Goal: Task Accomplishment & Management: Use online tool/utility

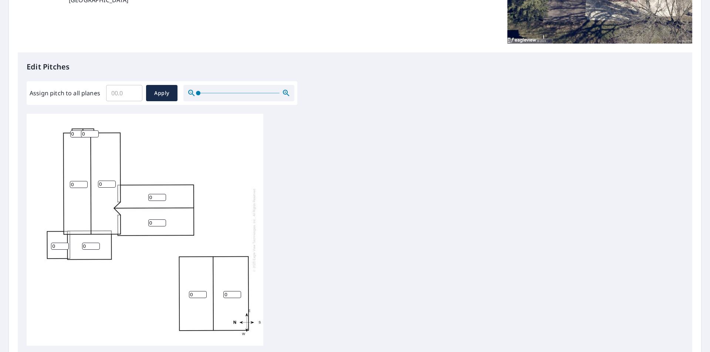
scroll to position [148, 0]
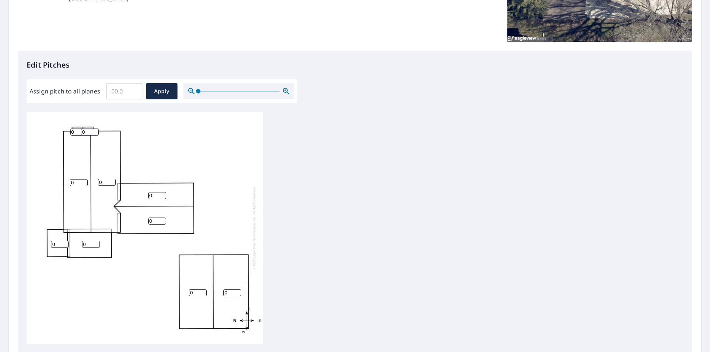
click at [231, 296] on input "0" at bounding box center [232, 293] width 18 height 7
type input "4"
click at [199, 297] on input "0" at bounding box center [198, 293] width 18 height 7
type input "4"
click at [105, 186] on input "0" at bounding box center [107, 182] width 18 height 7
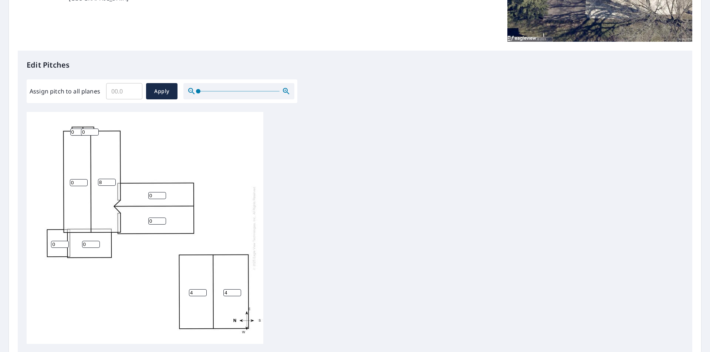
type input "8"
click at [75, 186] on input "0" at bounding box center [79, 182] width 18 height 7
type input "8"
click at [87, 136] on input "0" at bounding box center [90, 132] width 18 height 7
type input "8"
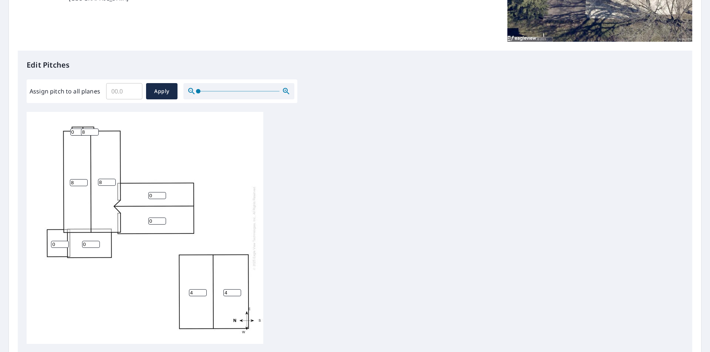
click at [74, 135] on input "0" at bounding box center [79, 132] width 18 height 7
type input "0"
type input "8"
click at [55, 248] on input "0" at bounding box center [60, 244] width 18 height 7
click at [87, 248] on input "0" at bounding box center [91, 244] width 18 height 7
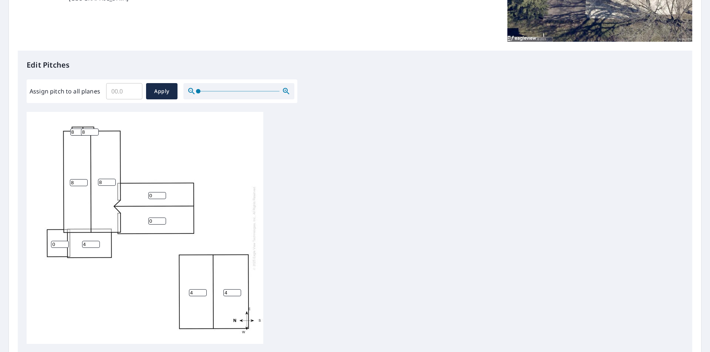
type input "4"
click at [154, 223] on input "0" at bounding box center [157, 221] width 18 height 7
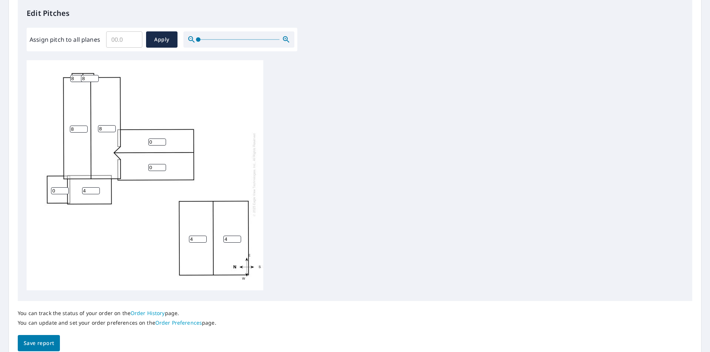
scroll to position [241, 0]
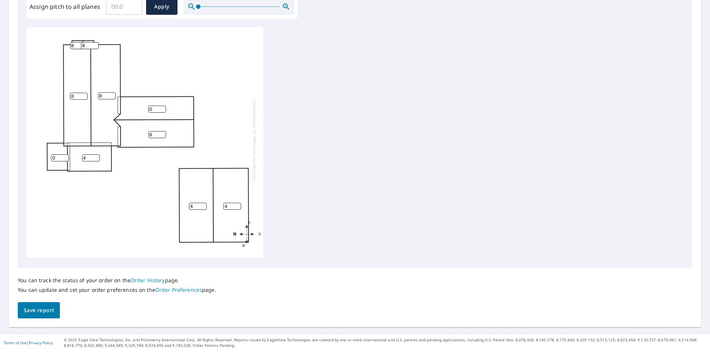
type input "8"
click at [153, 106] on input "0" at bounding box center [157, 109] width 18 height 7
type input "08"
click at [51, 306] on span "Save report" at bounding box center [39, 310] width 30 height 9
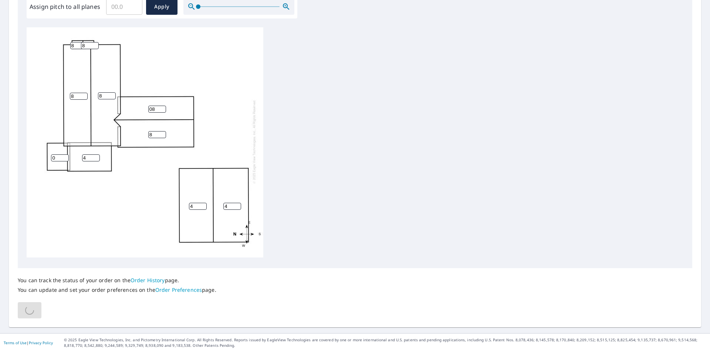
click at [58, 155] on input "0" at bounding box center [60, 158] width 18 height 7
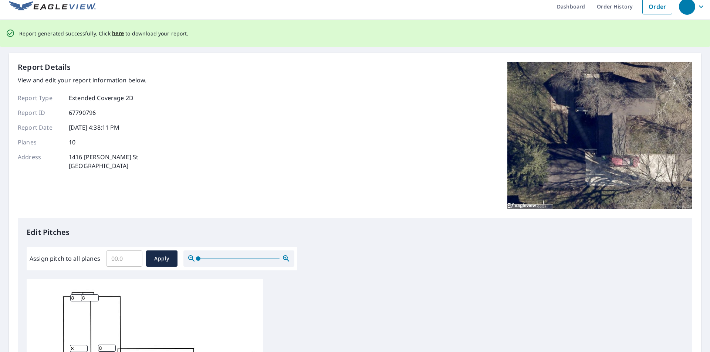
scroll to position [0, 0]
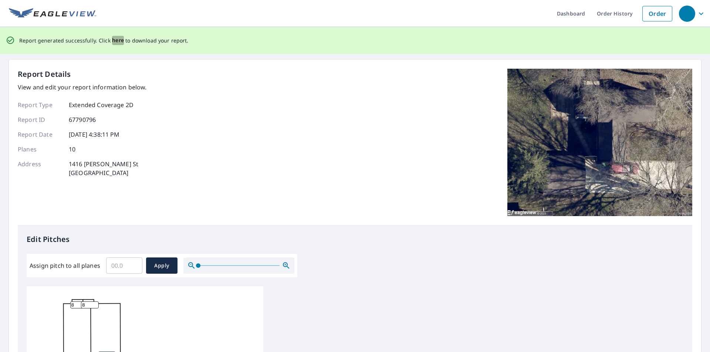
click at [113, 39] on span "here" at bounding box center [118, 40] width 12 height 9
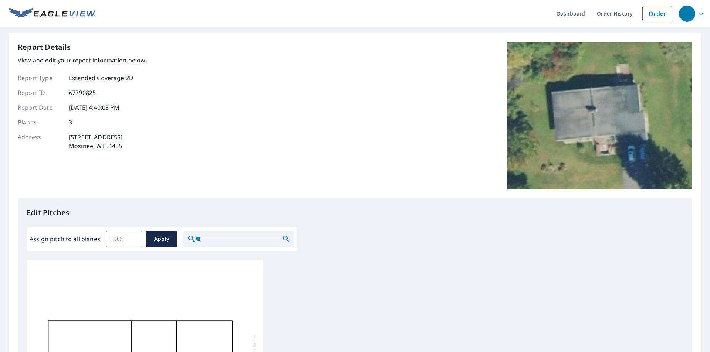
drag, startPoint x: 69, startPoint y: 137, endPoint x: 136, endPoint y: 136, distance: 66.6
click at [136, 136] on div "Address 213581 County Road O Mosinee, WI 54455" at bounding box center [82, 142] width 129 height 18
copy p "[STREET_ADDRESS]"
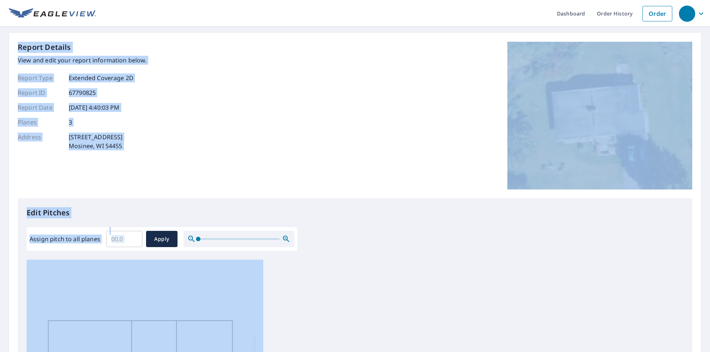
drag, startPoint x: 533, startPoint y: 301, endPoint x: 553, endPoint y: 180, distance: 122.6
click at [553, 180] on div "Report Details View and edit your report information below. Report Type Extende…" at bounding box center [355, 297] width 692 height 528
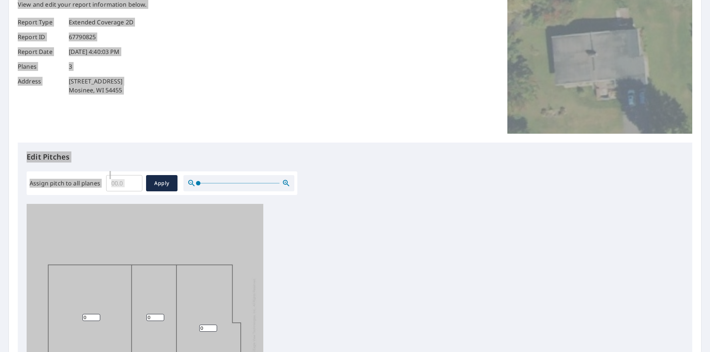
scroll to position [167, 0]
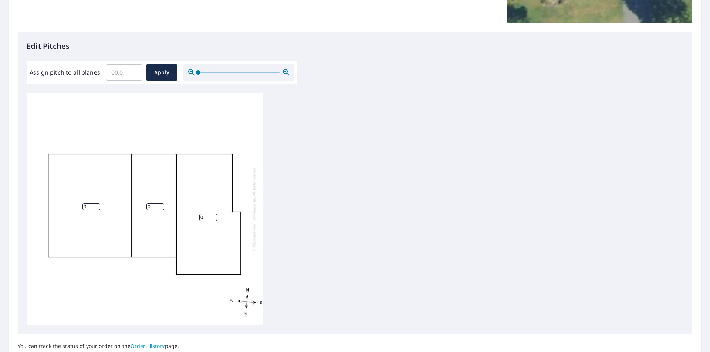
click at [90, 210] on input "0" at bounding box center [91, 206] width 18 height 7
type input "3"
click at [155, 210] on input "0" at bounding box center [155, 206] width 18 height 7
type input "3"
click at [204, 219] on input "0" at bounding box center [208, 217] width 18 height 7
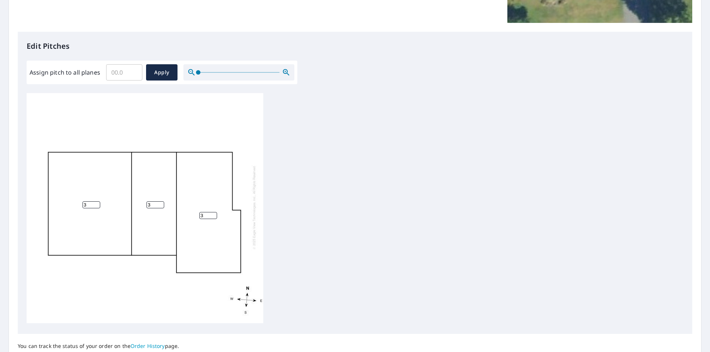
scroll to position [8, 0]
type input "3"
click at [156, 72] on span "Apply" at bounding box center [162, 72] width 20 height 9
click at [125, 74] on input "Assign pitch to all planes" at bounding box center [124, 72] width 36 height 21
type input "3"
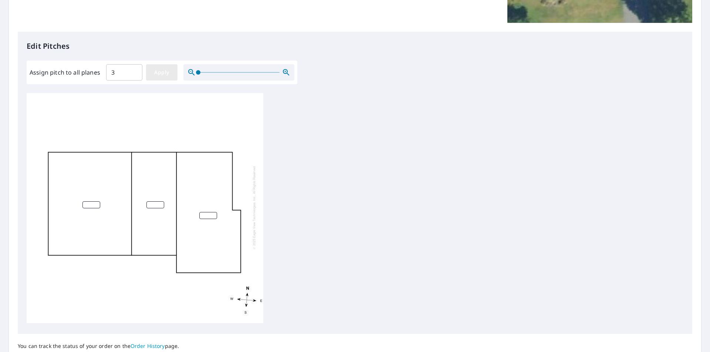
click at [165, 76] on span "Apply" at bounding box center [162, 72] width 20 height 9
type input "3"
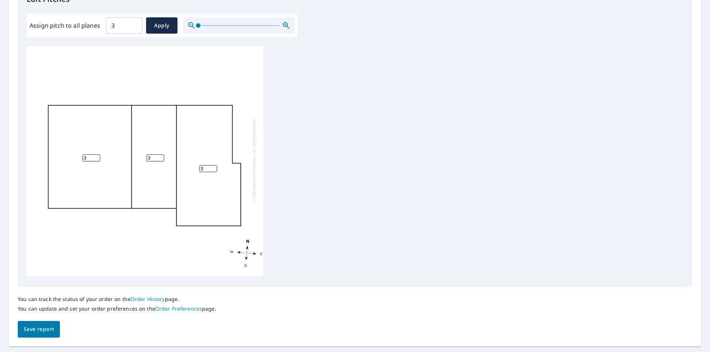
scroll to position [241, 0]
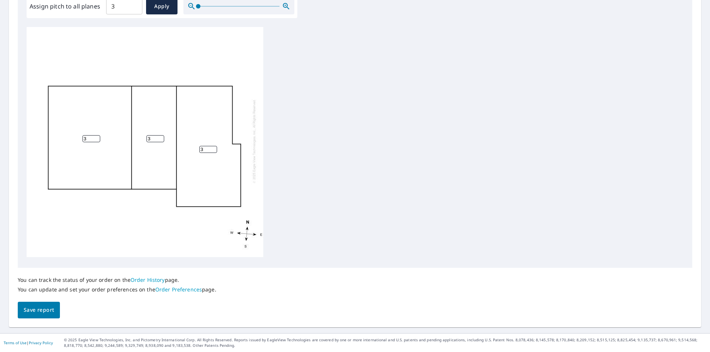
click at [43, 307] on span "Save report" at bounding box center [39, 310] width 30 height 9
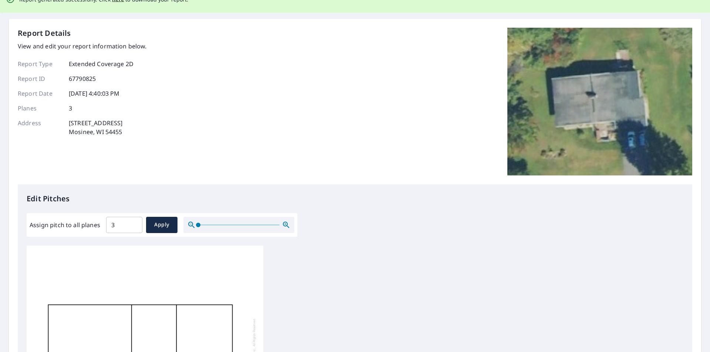
scroll to position [0, 0]
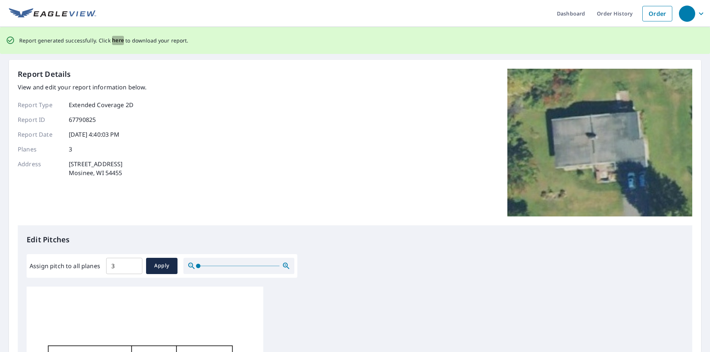
click at [120, 43] on span "here" at bounding box center [118, 40] width 12 height 9
